Goal: Navigation & Orientation: Find specific page/section

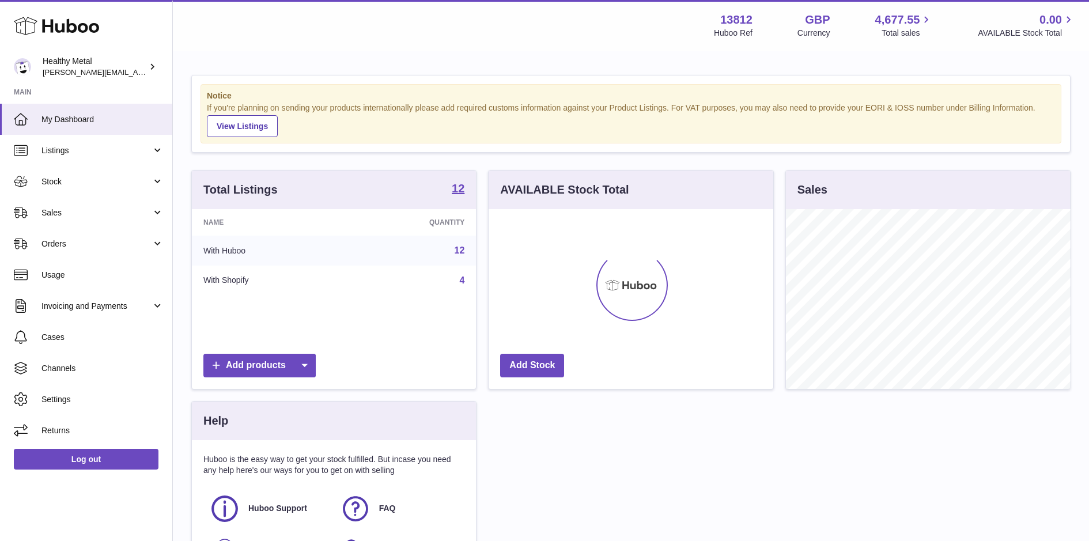
scroll to position [179, 284]
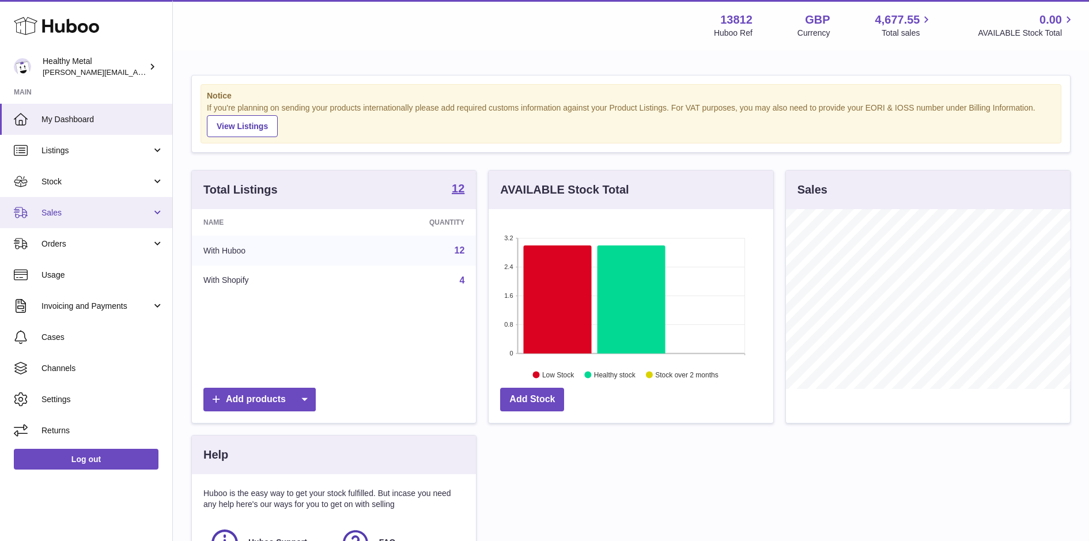
click at [130, 198] on link "Sales" at bounding box center [86, 212] width 172 height 31
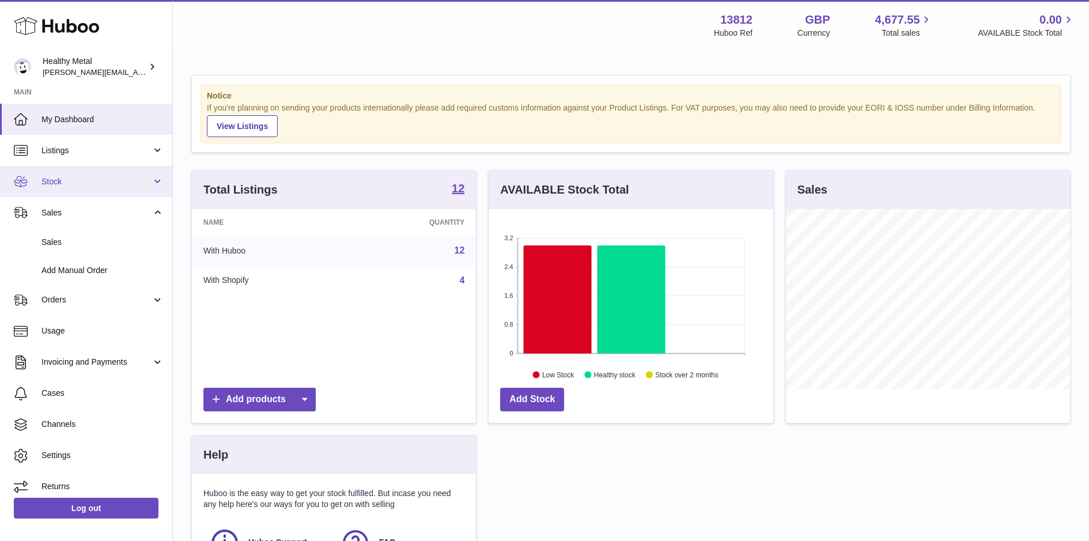
click at [154, 184] on link "Stock" at bounding box center [86, 181] width 172 height 31
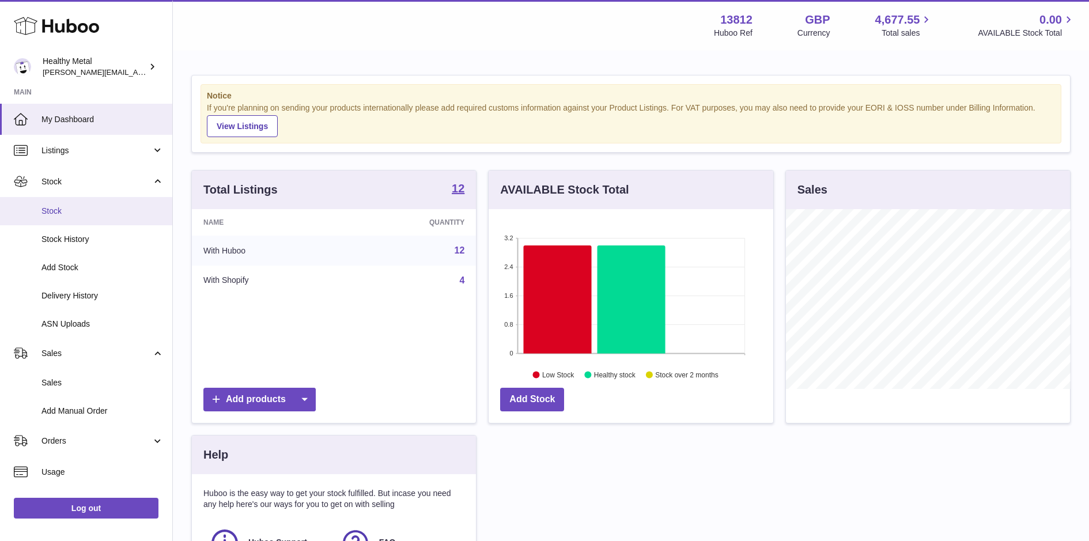
click at [101, 217] on link "Stock" at bounding box center [86, 211] width 172 height 28
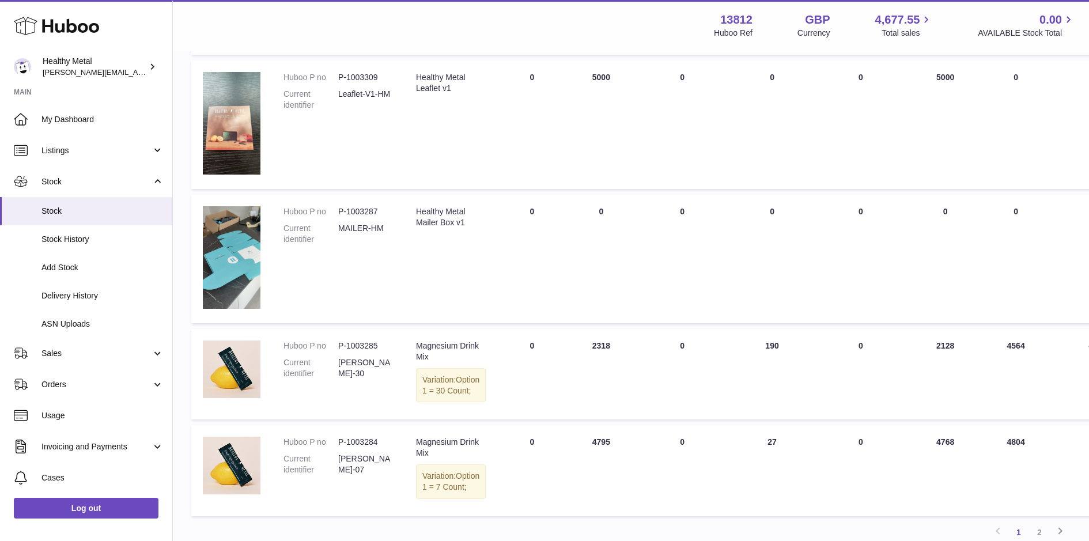
scroll to position [828, 0]
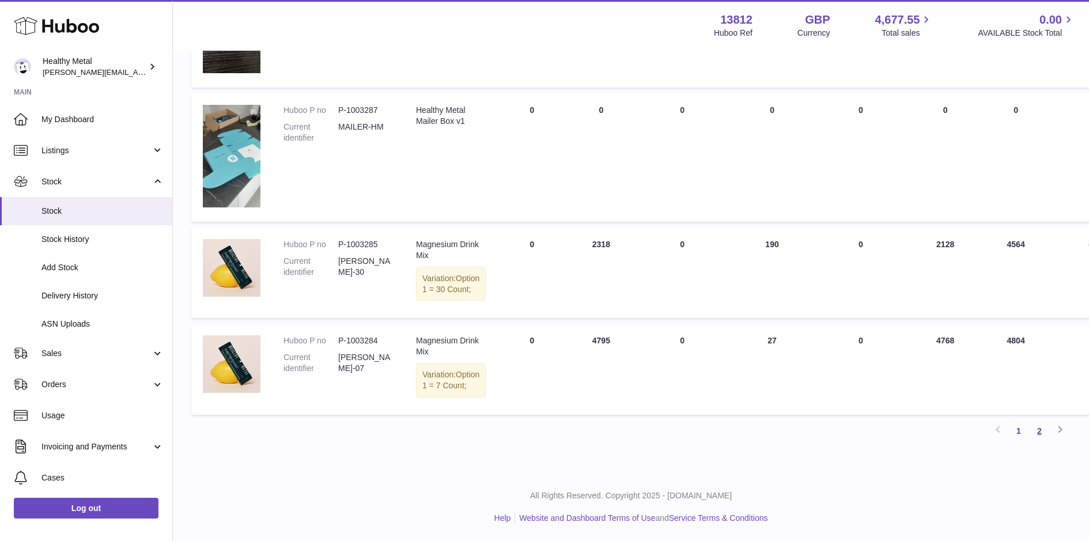
click at [1038, 429] on link "2" at bounding box center [1039, 431] width 21 height 21
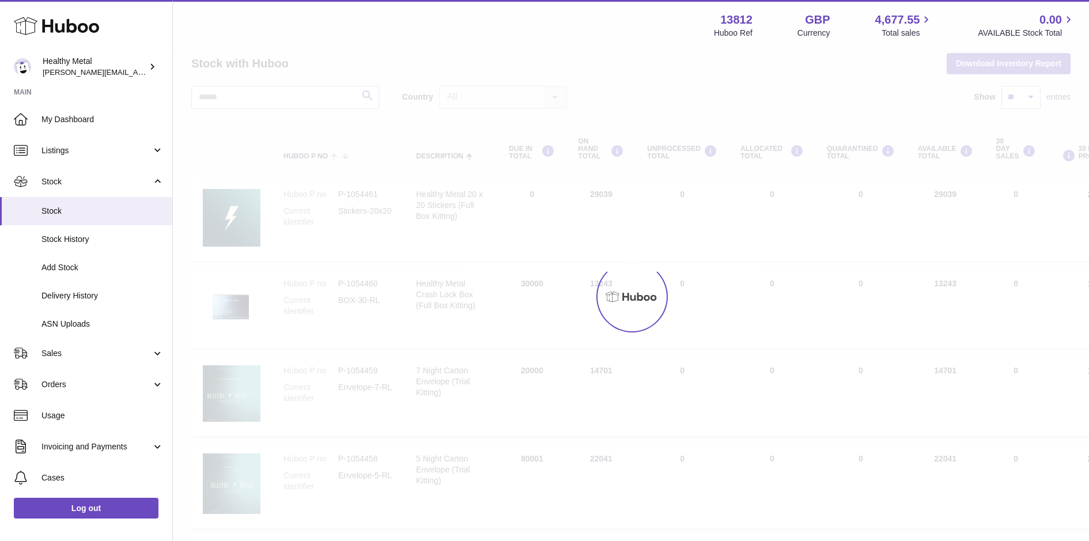
scroll to position [22, 0]
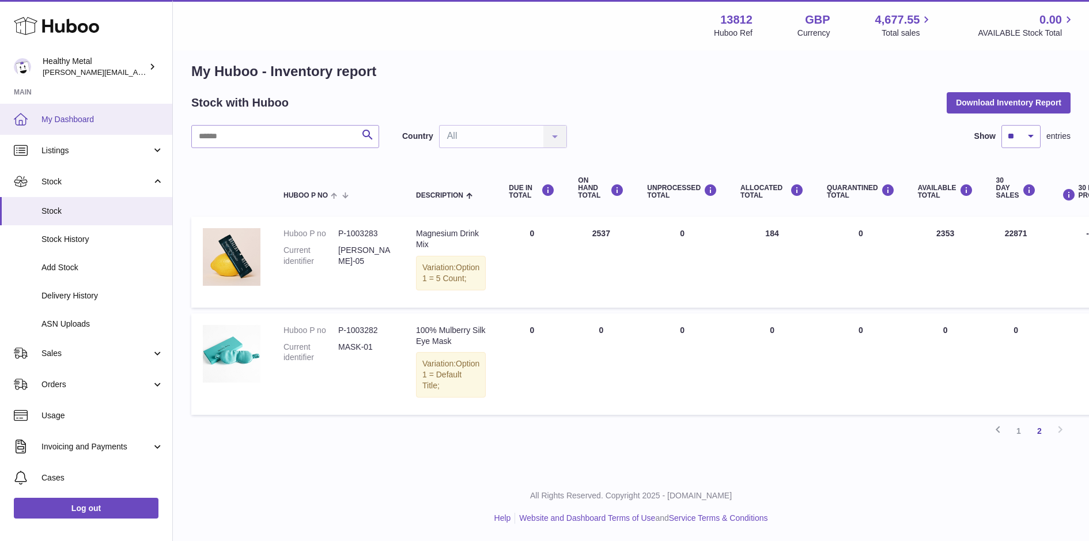
click at [77, 114] on span "My Dashboard" at bounding box center [102, 119] width 122 height 11
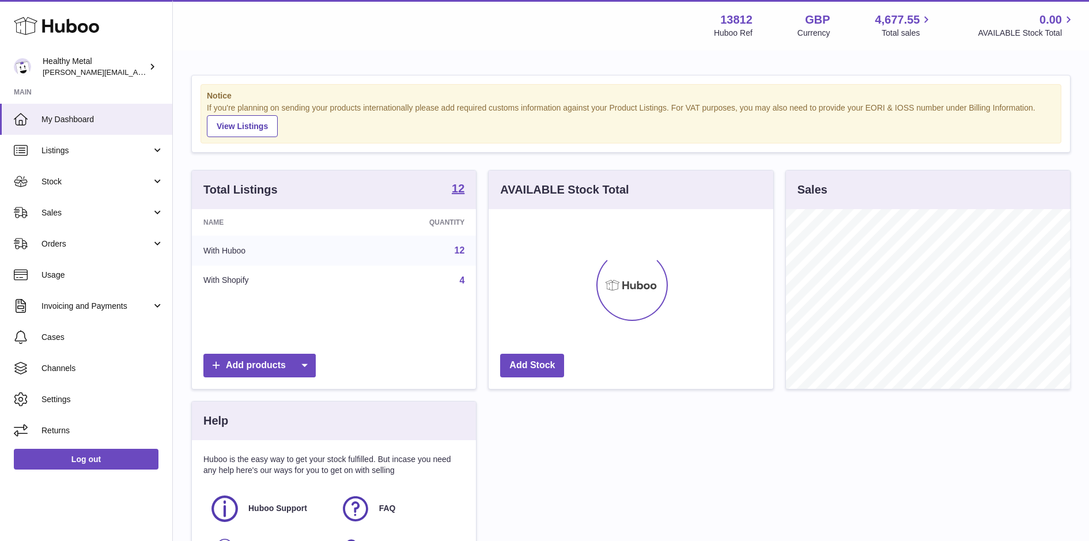
scroll to position [179, 284]
